Goal: Check status

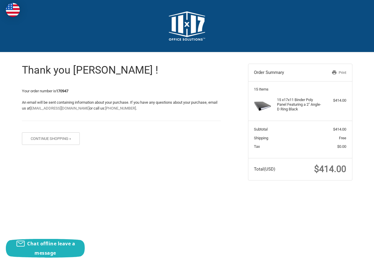
click at [63, 88] on div "Thank you [PERSON_NAME] ! Your order number is 170947 An email will be sent con…" at bounding box center [121, 101] width 199 height 98
copy span "Your order number is 170947"
click at [66, 96] on section "Your order number is 170947 An email will be sent containing information about …" at bounding box center [121, 104] width 199 height 33
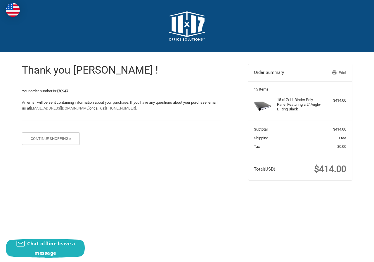
click at [66, 93] on strong "170947" at bounding box center [62, 91] width 12 height 4
copy strong "170947"
click at [324, 169] on span "$414.00" at bounding box center [330, 169] width 32 height 10
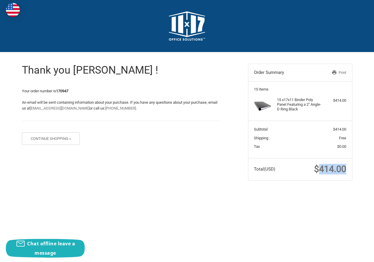
copy span "414.00"
